Goal: Answer question/provide support

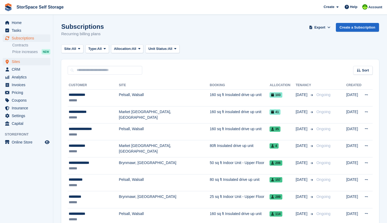
click at [22, 64] on span "Sites" at bounding box center [28, 61] width 32 height 7
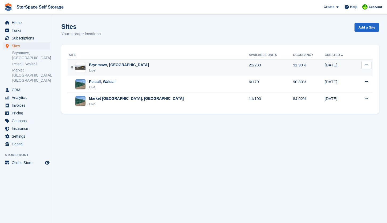
click at [143, 72] on div "Brynmawr, South Wales Live" at bounding box center [159, 67] width 180 height 11
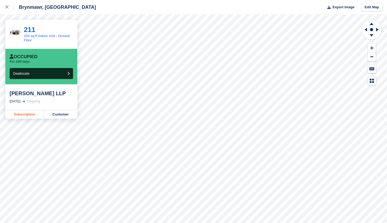
click at [27, 115] on link "Subscription" at bounding box center [24, 114] width 39 height 9
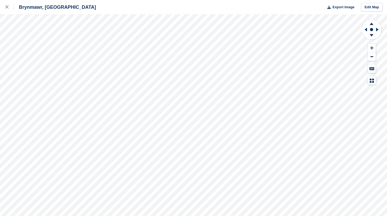
click at [34, 44] on div "Brynmawr, [GEOGRAPHIC_DATA] Export Image Edit Map" at bounding box center [193, 108] width 387 height 216
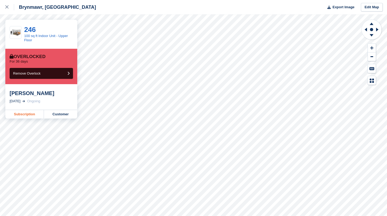
click at [24, 111] on link "Subscription" at bounding box center [24, 114] width 39 height 9
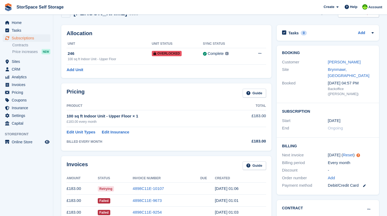
scroll to position [15, 0]
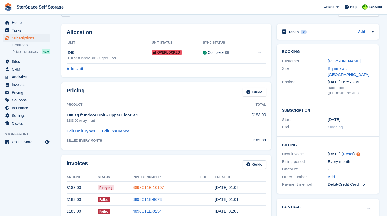
click at [156, 186] on link "4898C11E-10107" at bounding box center [148, 187] width 31 height 5
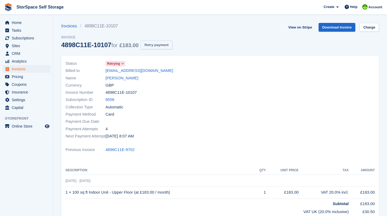
click at [172, 45] on button "Retry payment" at bounding box center [156, 44] width 31 height 9
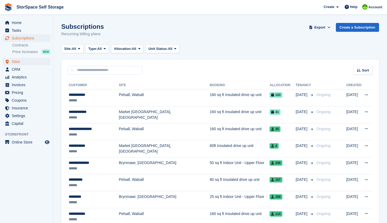
click at [19, 62] on span "Sites" at bounding box center [28, 61] width 32 height 7
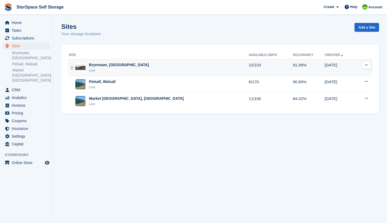
click at [100, 70] on div "Live" at bounding box center [119, 70] width 60 height 5
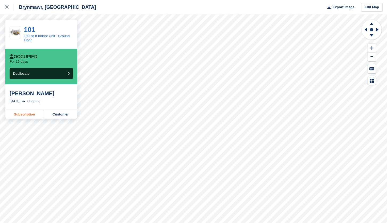
click at [17, 112] on link "Subscription" at bounding box center [24, 114] width 39 height 9
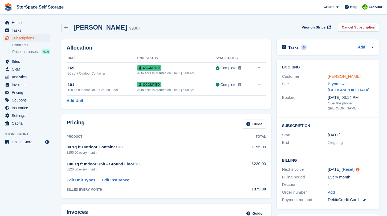
click at [340, 76] on link "[PERSON_NAME]" at bounding box center [344, 76] width 33 height 5
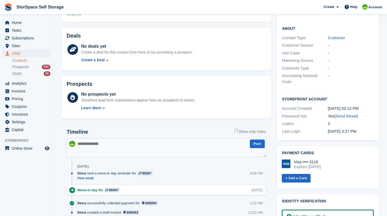
scroll to position [154, 0]
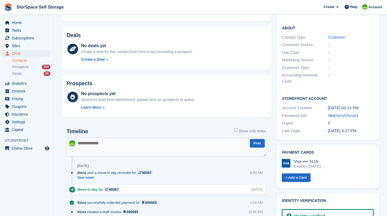
click at [126, 143] on textarea at bounding box center [166, 147] width 199 height 19
type textarea "**********"
click at [260, 144] on button "Post" at bounding box center [257, 143] width 15 height 9
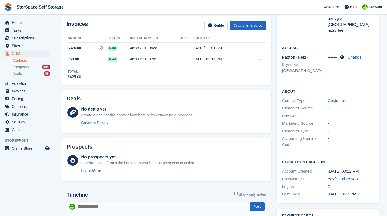
scroll to position [0, 0]
